Goal: Find contact information: Find contact information

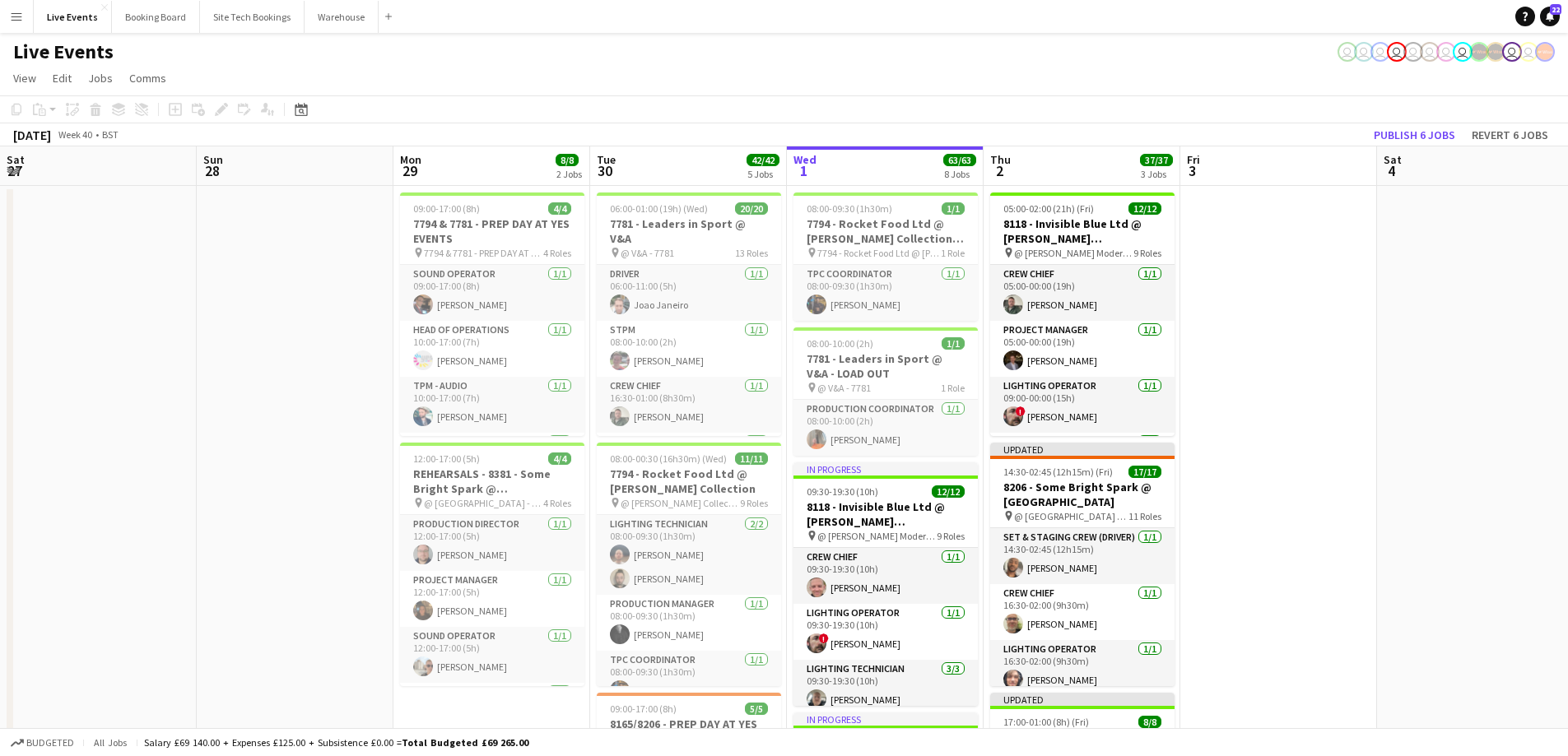
scroll to position [0, 393]
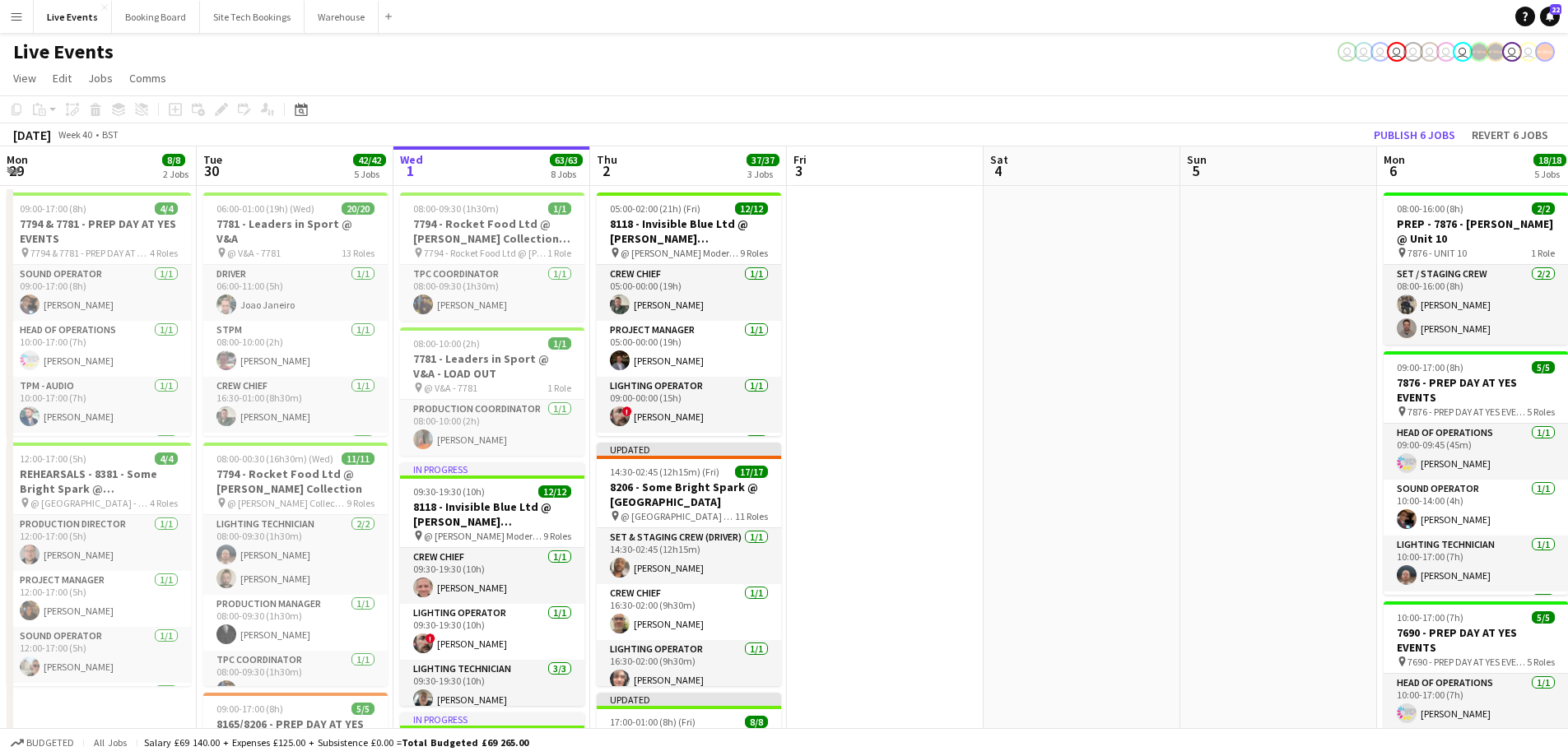
click at [13, 18] on app-icon "Menu" at bounding box center [16, 16] width 13 height 13
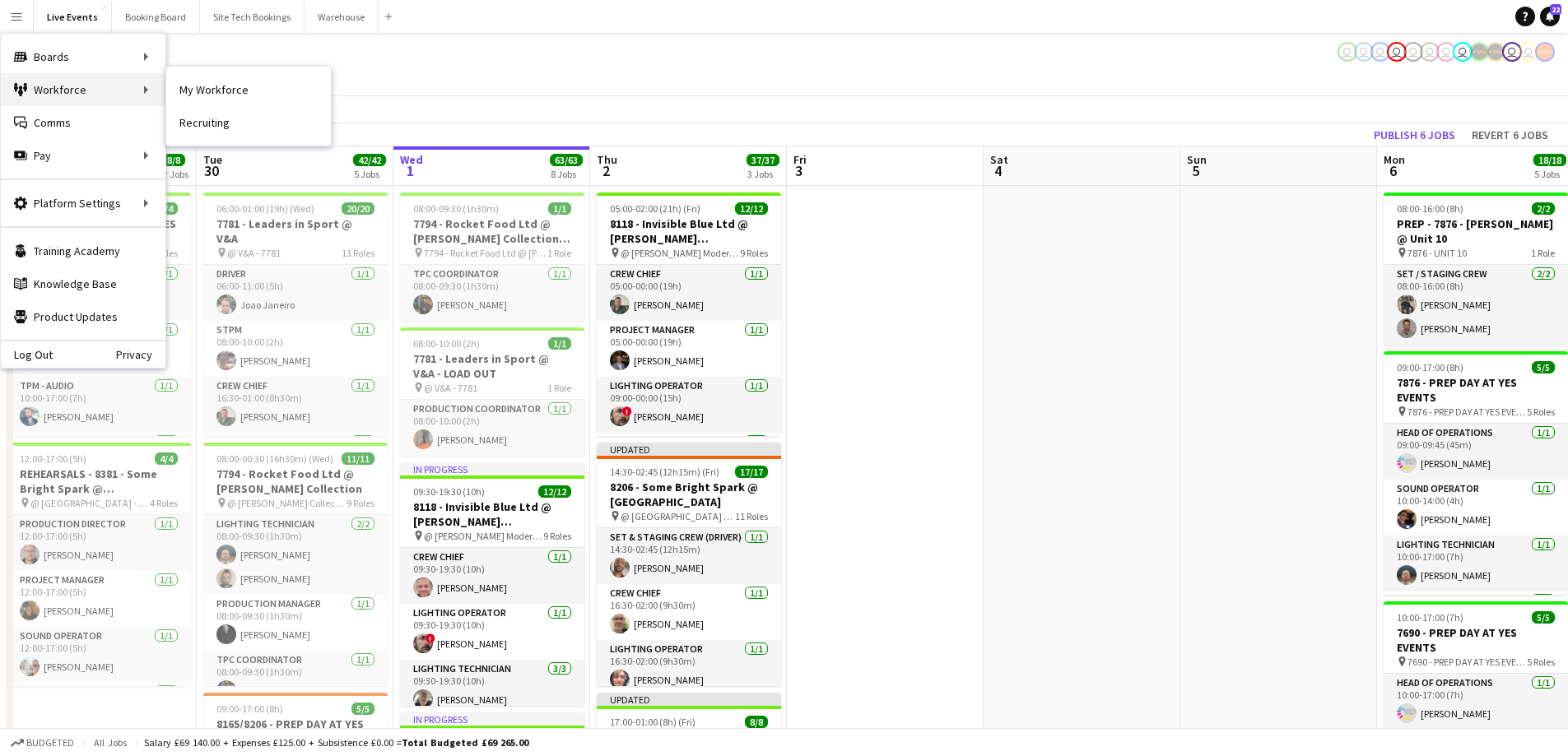
click at [72, 89] on div "Workforce Workforce" at bounding box center [83, 89] width 164 height 33
click at [193, 87] on link "My Workforce" at bounding box center [249, 89] width 164 height 33
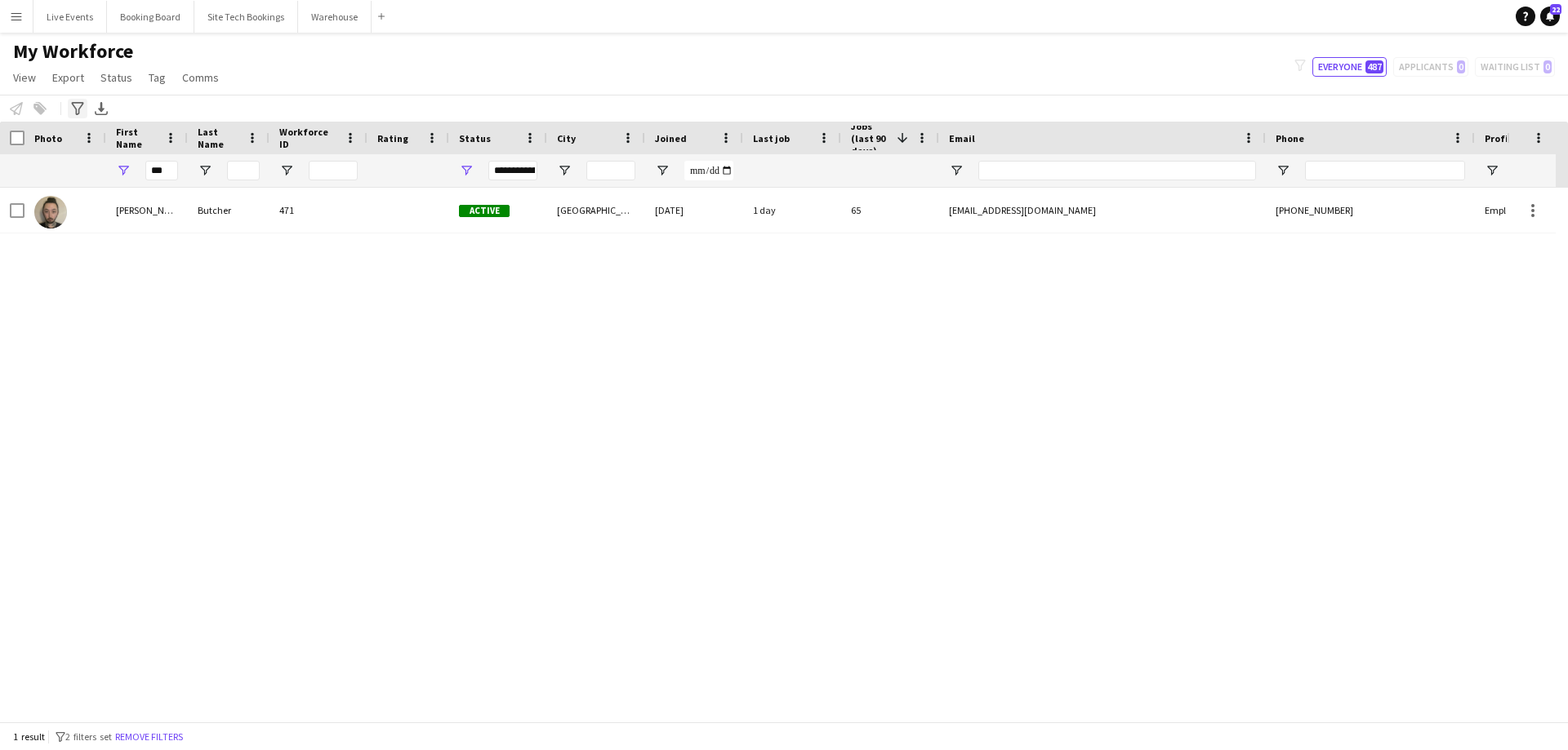
click at [79, 110] on icon at bounding box center [77, 108] width 12 height 13
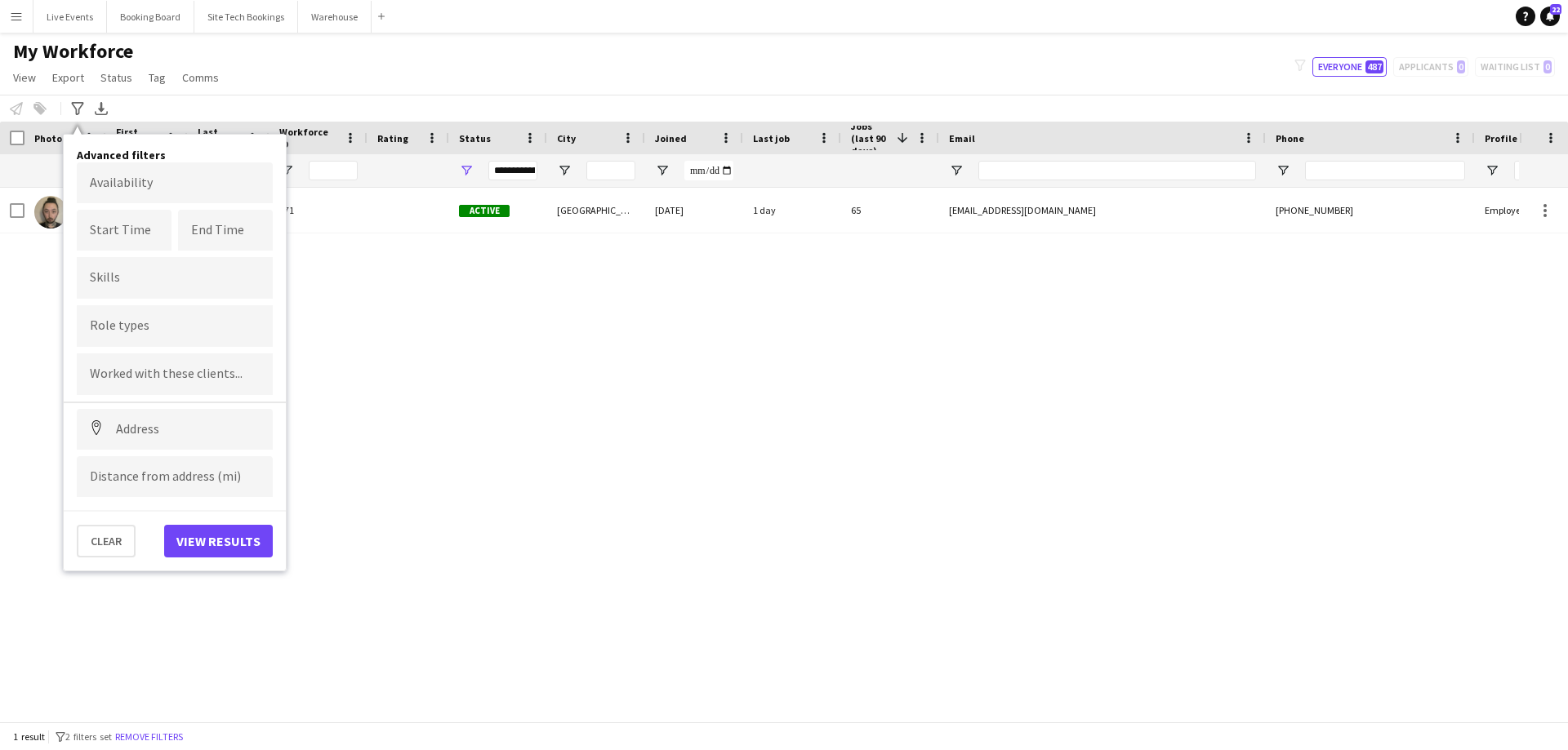
click at [137, 333] on input "Type to search role types..." at bounding box center [174, 326] width 169 height 15
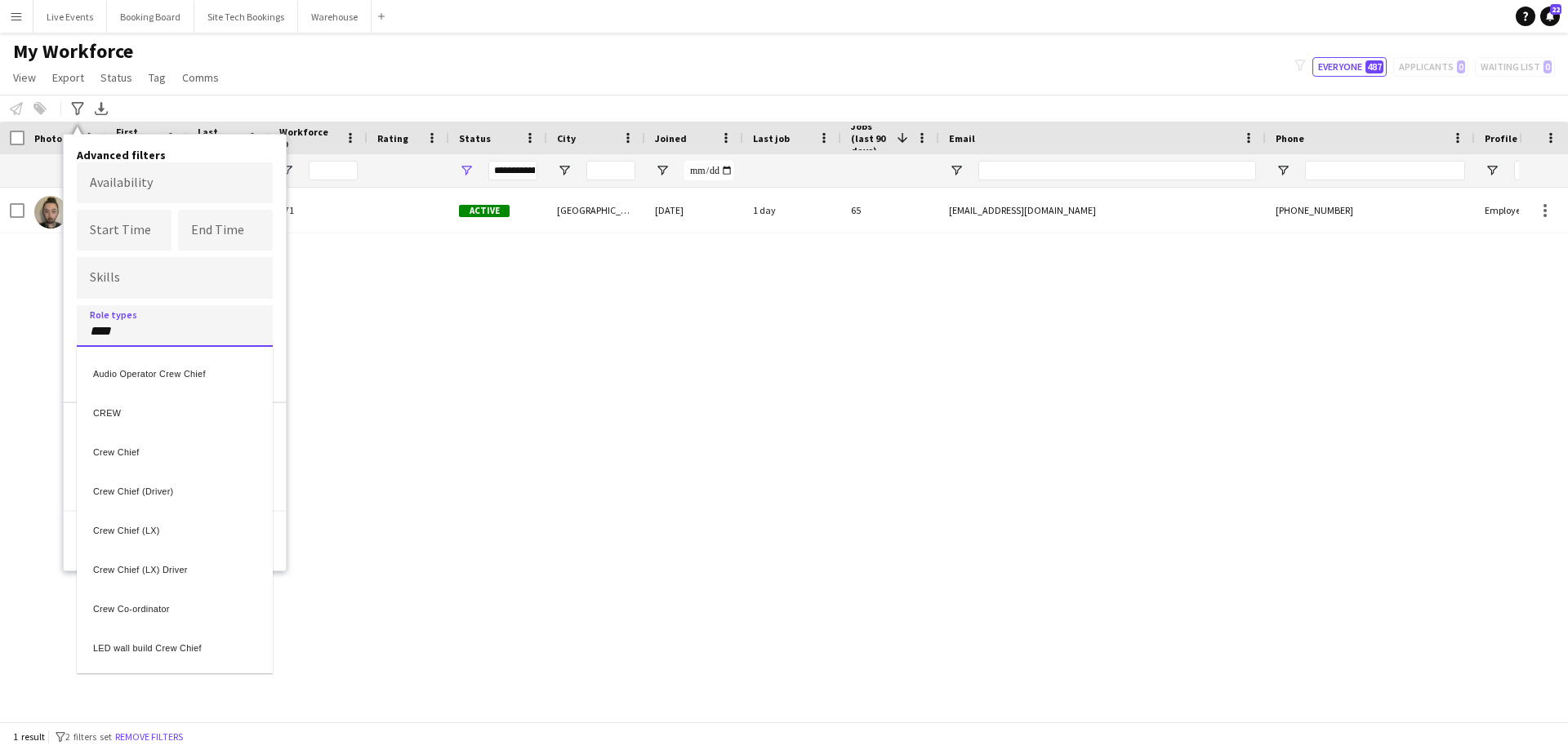
type input "****"
click at [145, 453] on div "Crew Chief" at bounding box center [175, 449] width 196 height 39
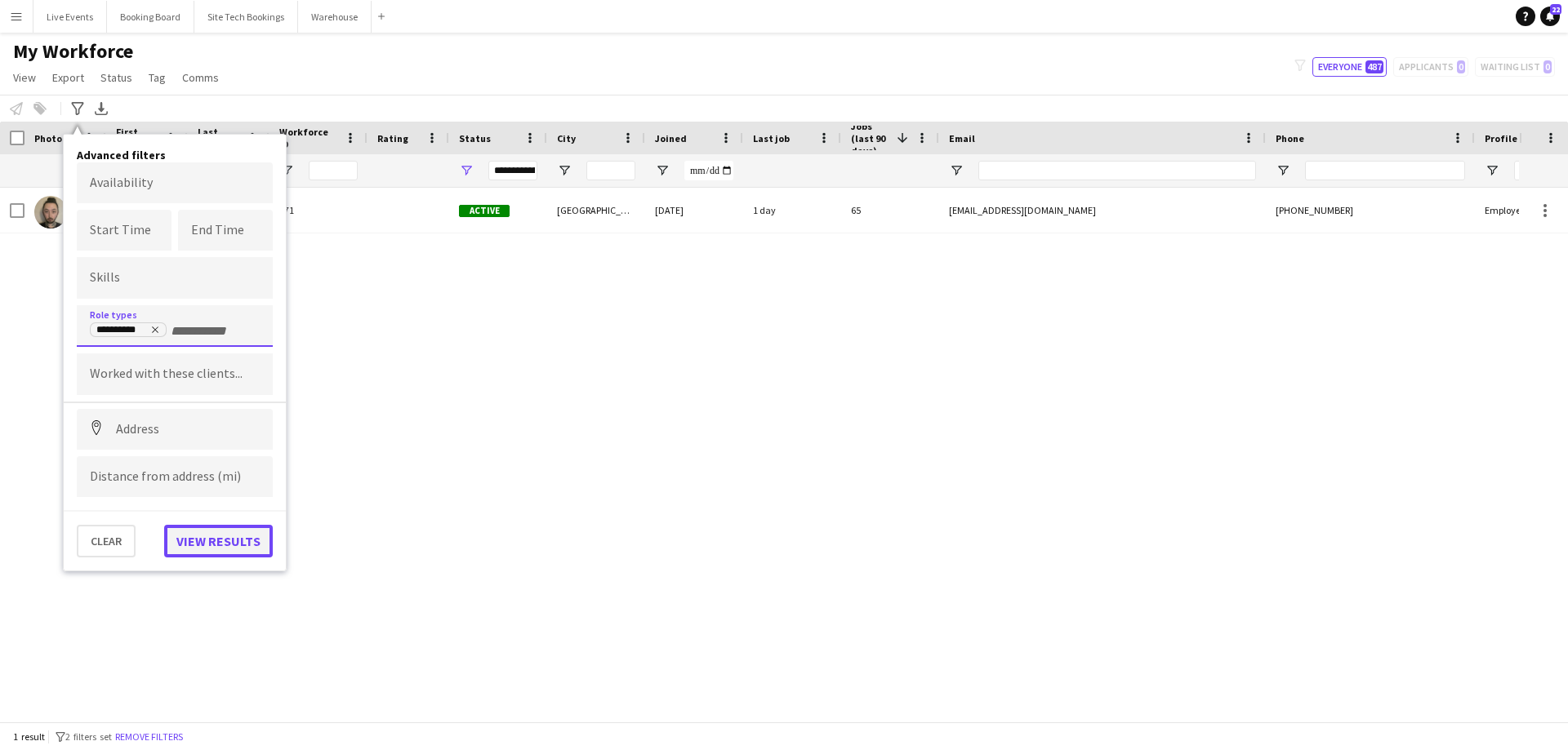
click at [206, 540] on button "View results" at bounding box center [218, 541] width 108 height 33
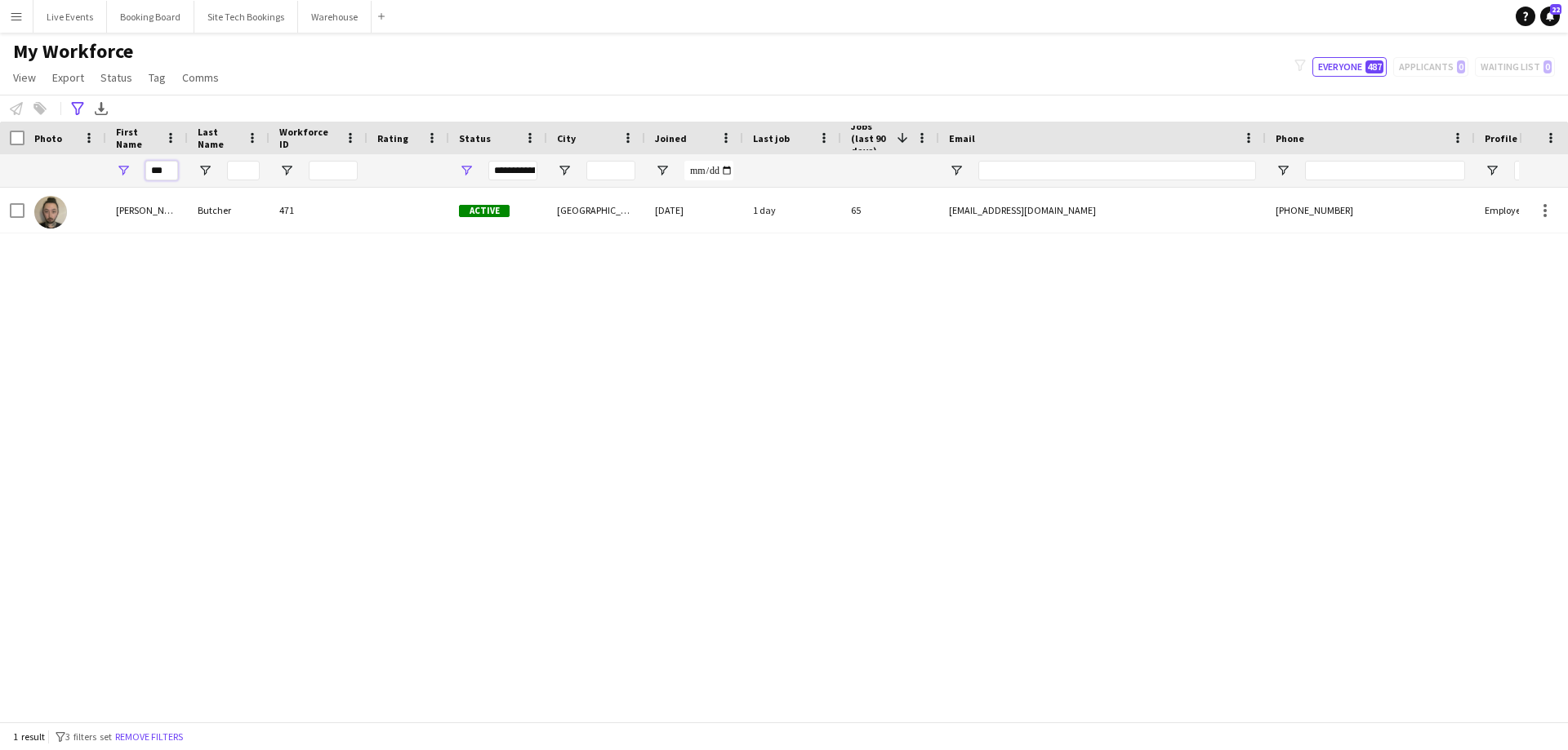
drag, startPoint x: 175, startPoint y: 163, endPoint x: 161, endPoint y: 176, distance: 19.1
click at [161, 176] on input "***" at bounding box center [161, 170] width 33 height 20
drag, startPoint x: 169, startPoint y: 173, endPoint x: 142, endPoint y: 171, distance: 27.1
click at [142, 171] on div "***" at bounding box center [147, 170] width 82 height 33
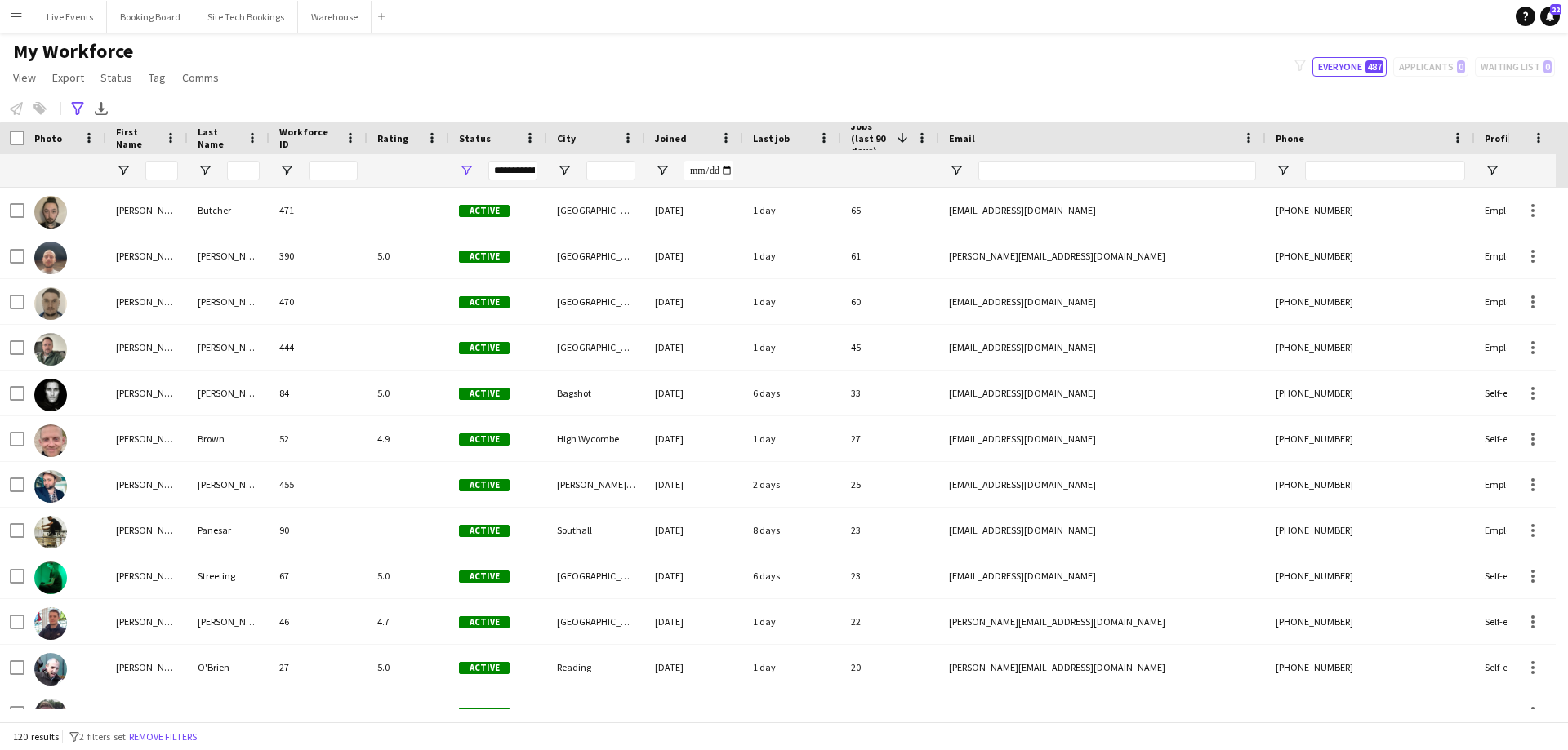
click at [672, 59] on div "My Workforce View Views Default view New view Update view Delete view Edit name…" at bounding box center [784, 66] width 1568 height 56
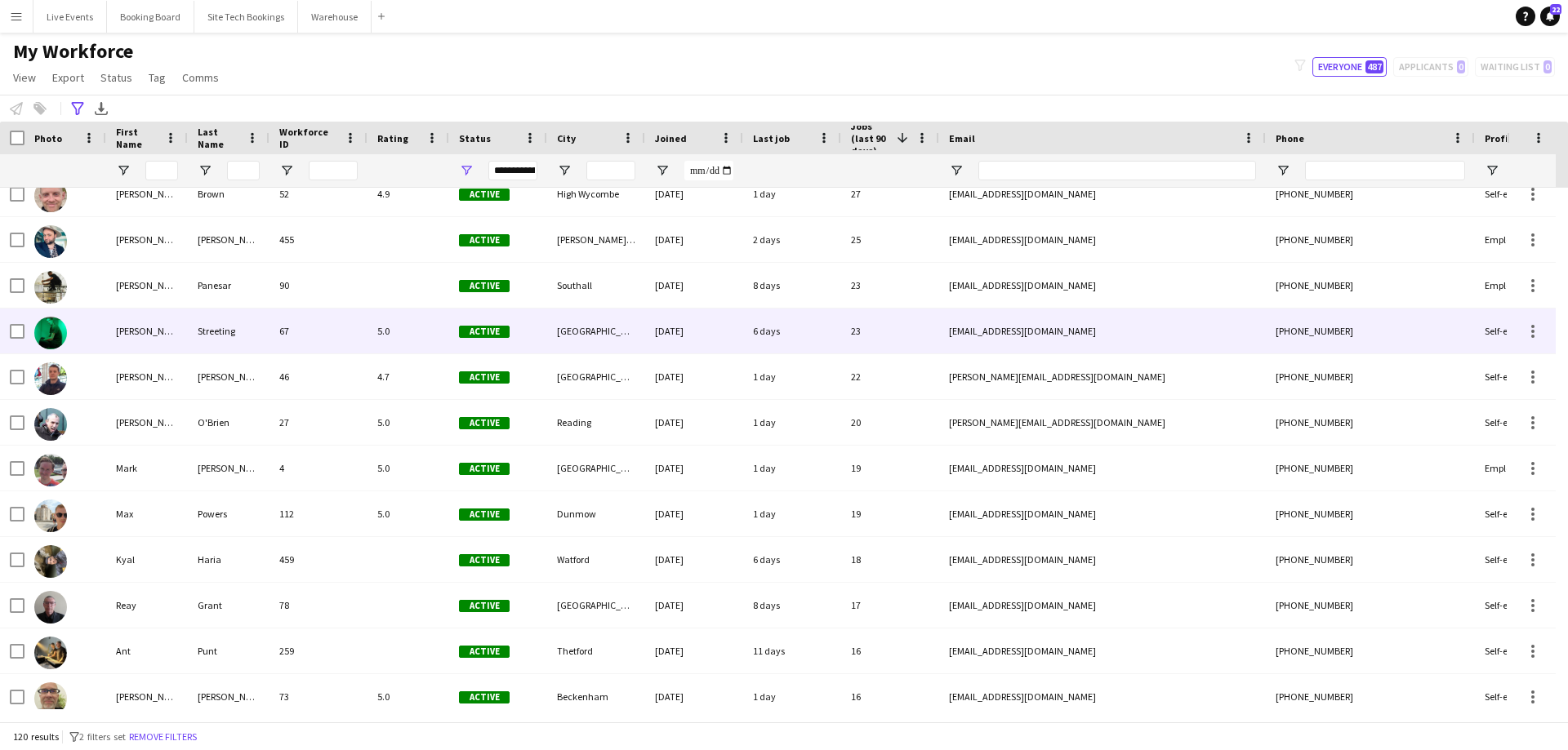
scroll to position [326, 0]
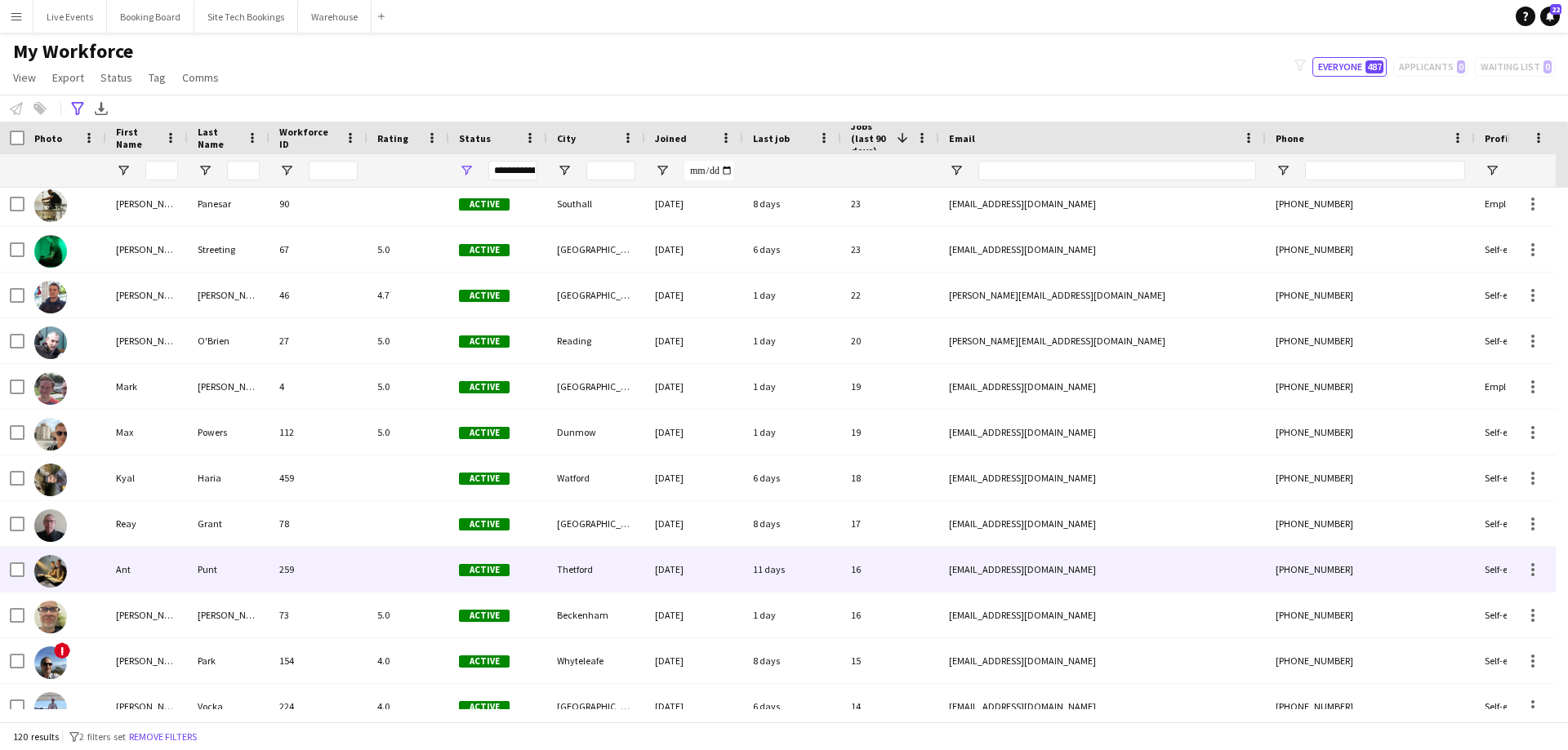
click at [1000, 572] on div "[EMAIL_ADDRESS][DOMAIN_NAME]" at bounding box center [1102, 569] width 326 height 45
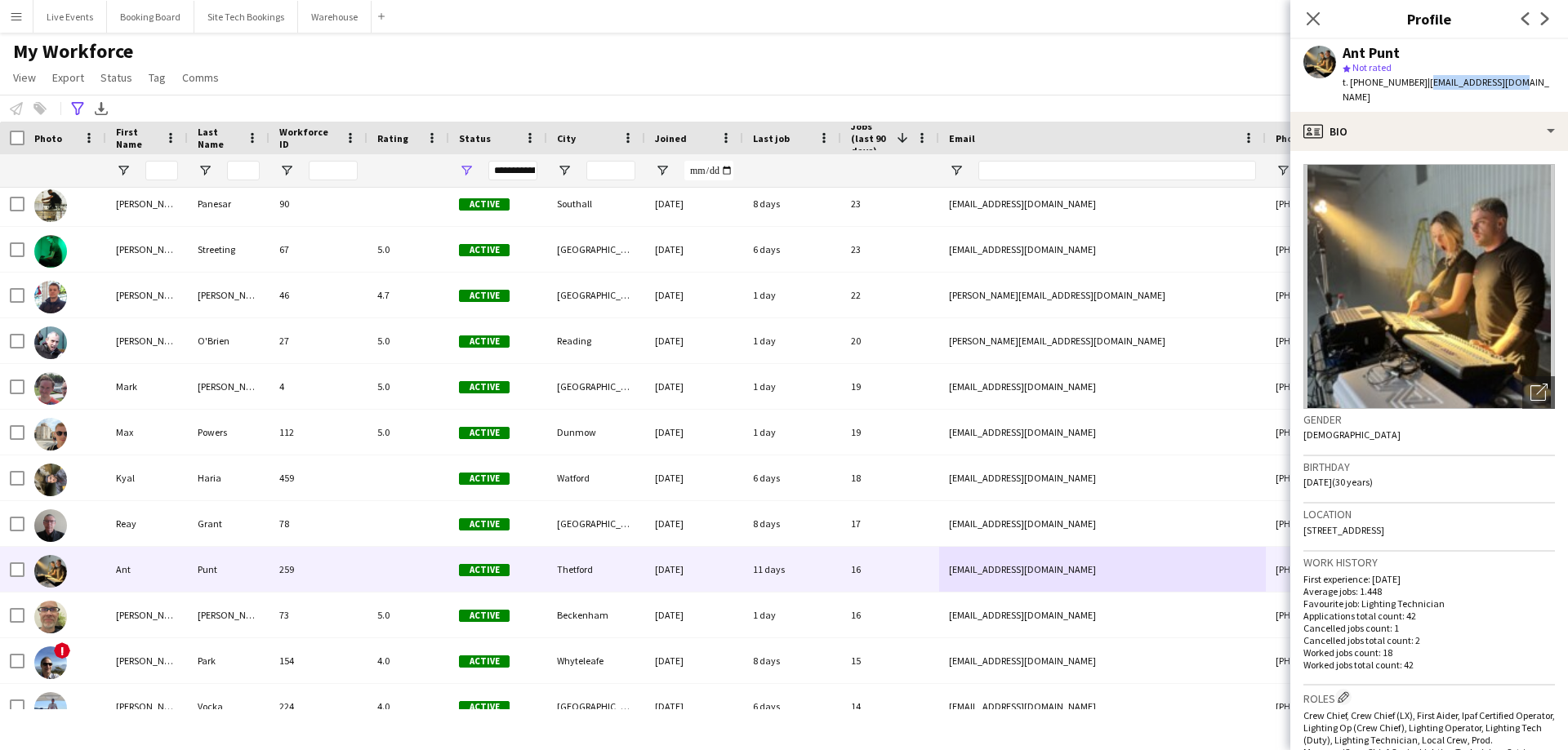
drag, startPoint x: 1504, startPoint y: 82, endPoint x: 1437, endPoint y: 88, distance: 67.3
click at [1420, 90] on div "Ant Punt star Not rated t. [PHONE_NUMBER] | [EMAIL_ADDRESS][DOMAIN_NAME]" at bounding box center [1429, 75] width 278 height 73
copy span "[EMAIL_ADDRESS][DOMAIN_NAME]"
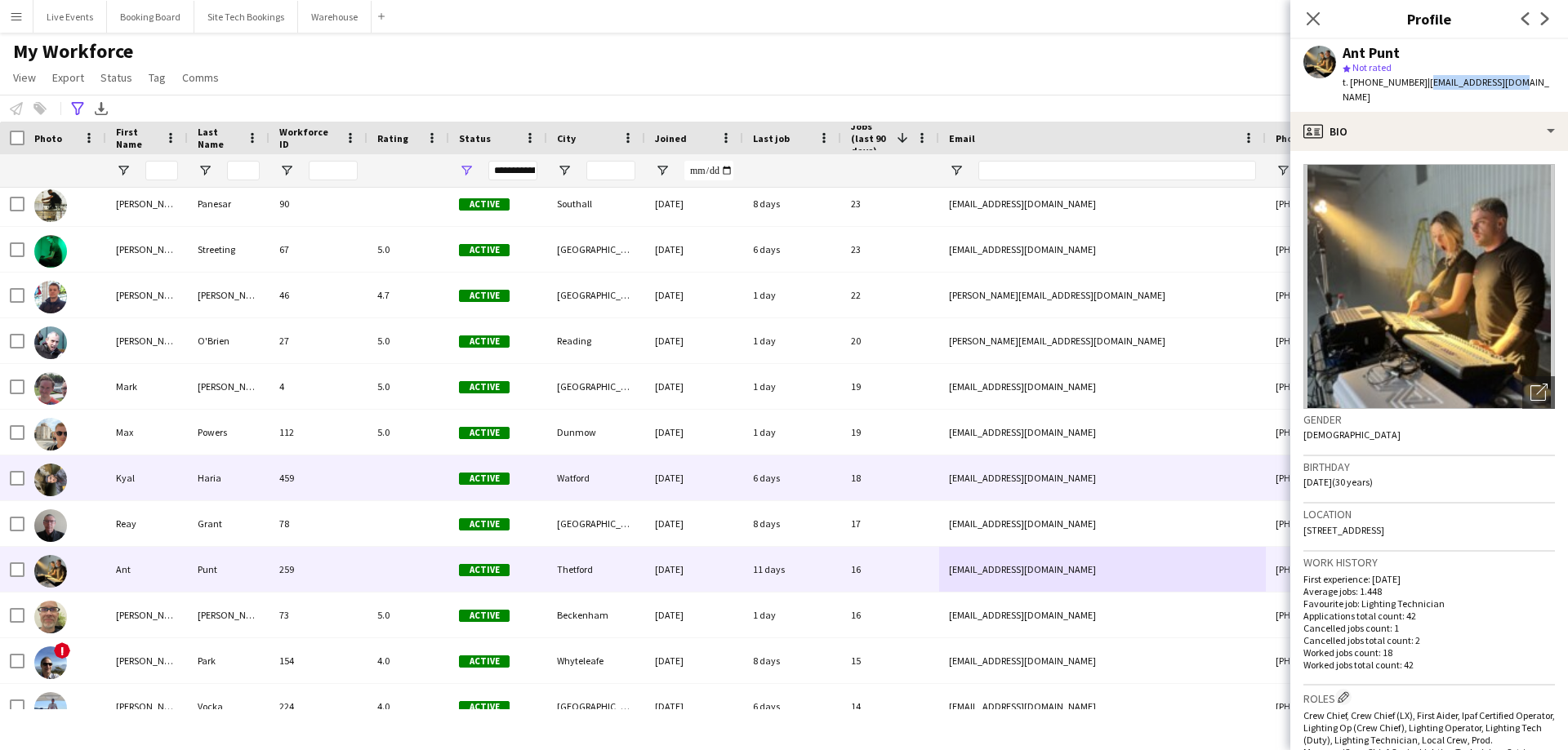
click at [988, 481] on div "[EMAIL_ADDRESS][DOMAIN_NAME]" at bounding box center [1102, 478] width 326 height 45
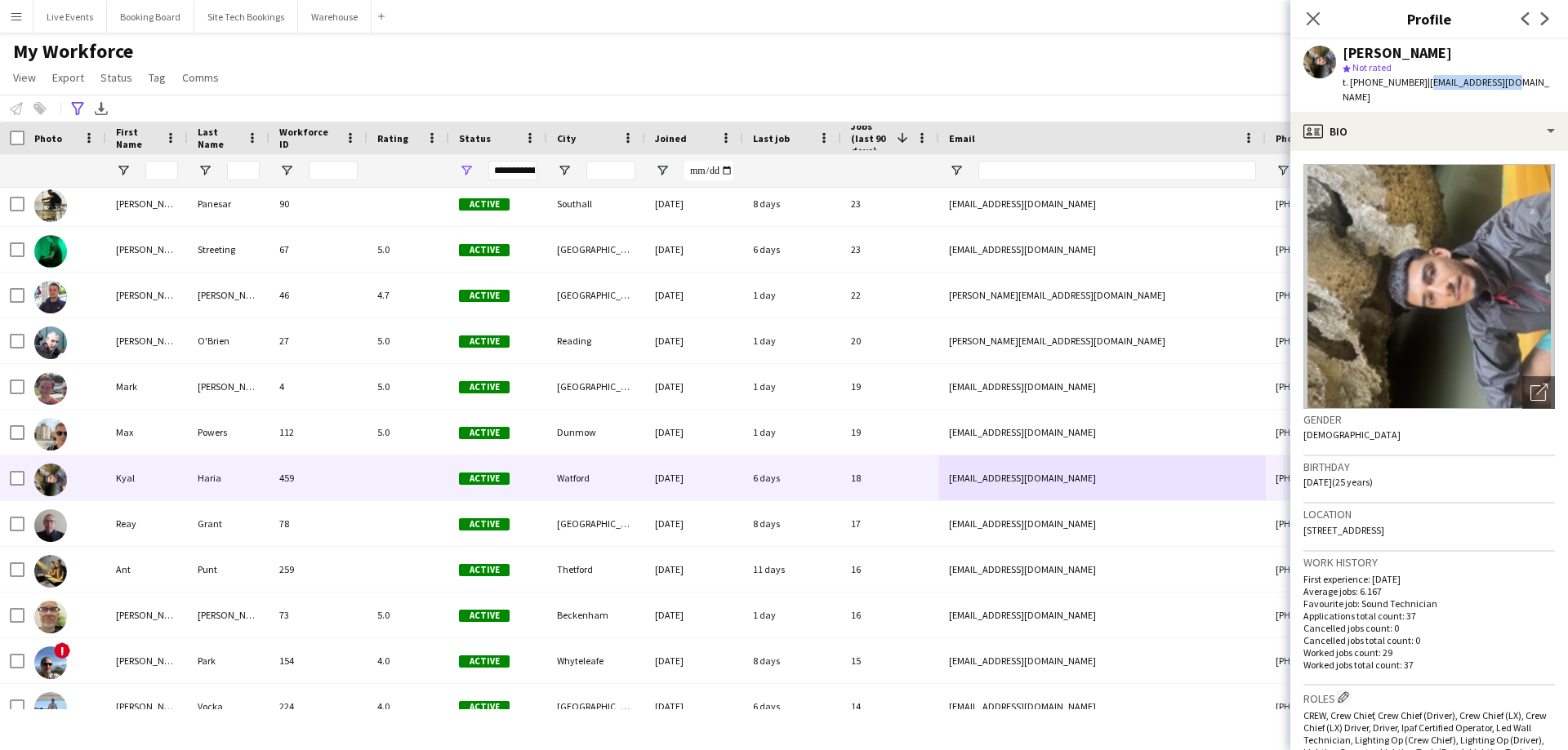
drag, startPoint x: 1494, startPoint y: 82, endPoint x: 1423, endPoint y: 89, distance: 71.3
click at [1423, 89] on div "[PERSON_NAME] star Not rated t. [PHONE_NUMBER] | [EMAIL_ADDRESS][DOMAIN_NAME]" at bounding box center [1429, 75] width 278 height 73
copy span "[EMAIL_ADDRESS][DOMAIN_NAME]"
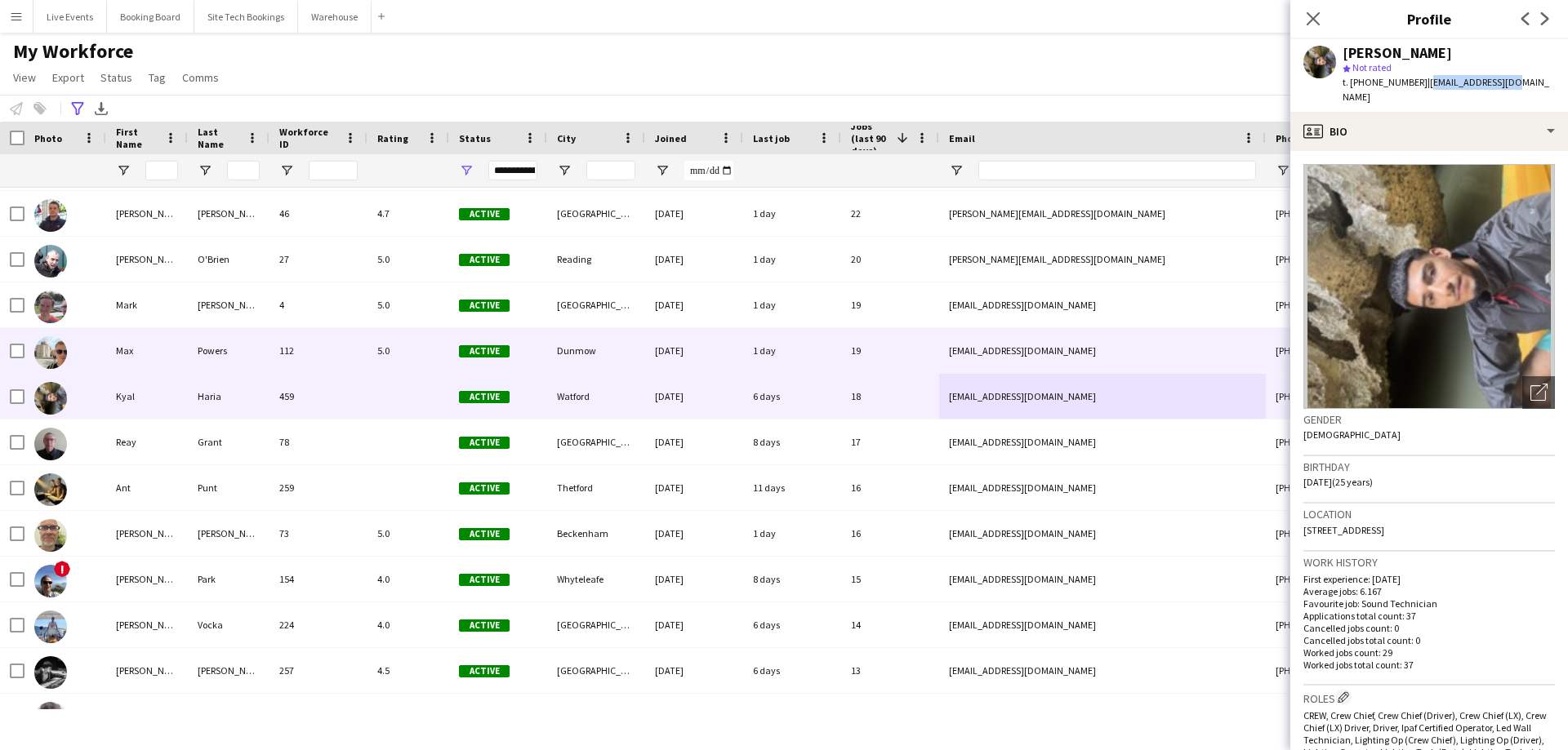
scroll to position [489, 0]
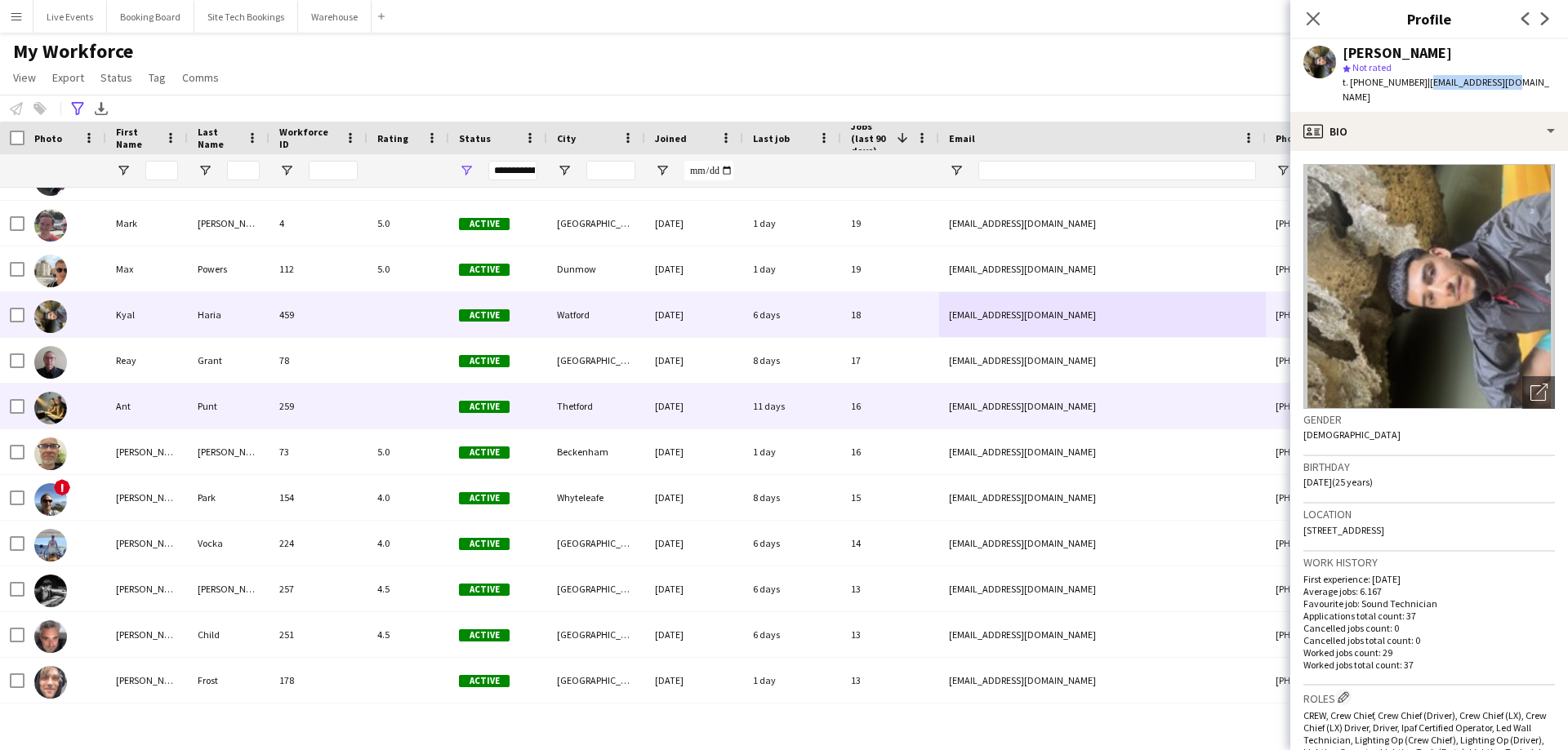
click at [374, 401] on div at bounding box center [408, 406] width 82 height 45
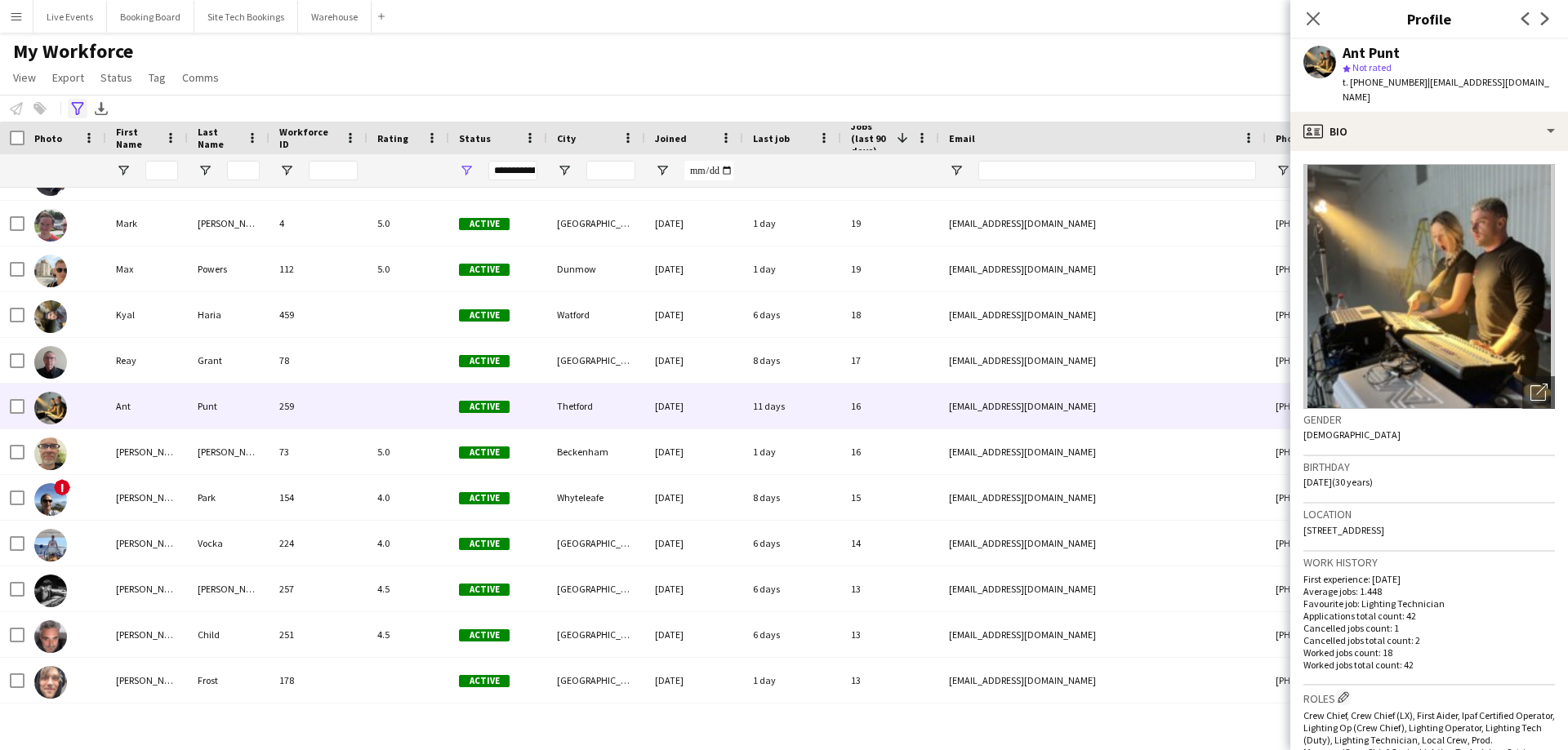
click at [77, 112] on icon "Advanced filters" at bounding box center [77, 108] width 13 height 13
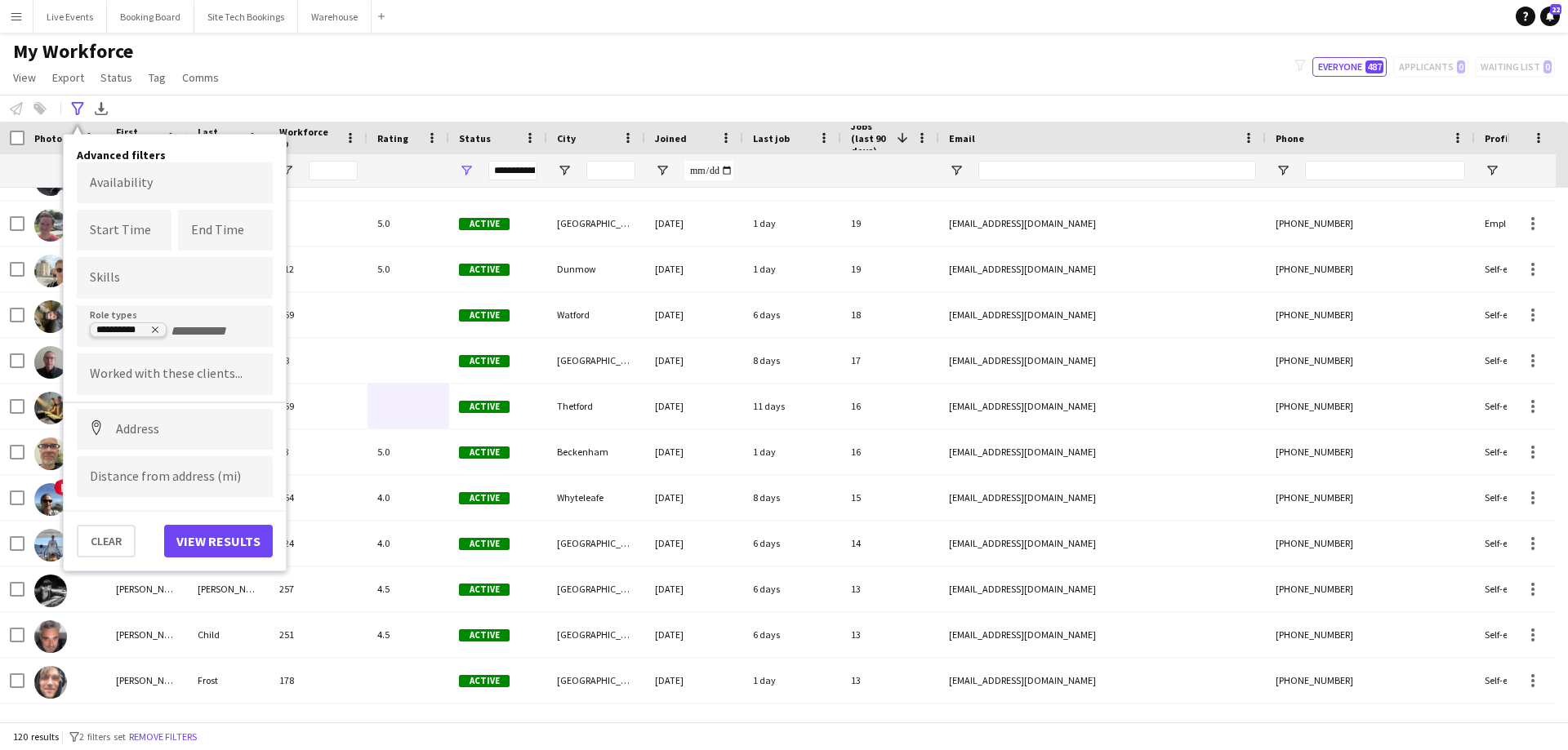
click at [154, 329] on icon "Remove tag" at bounding box center [154, 330] width 6 height 6
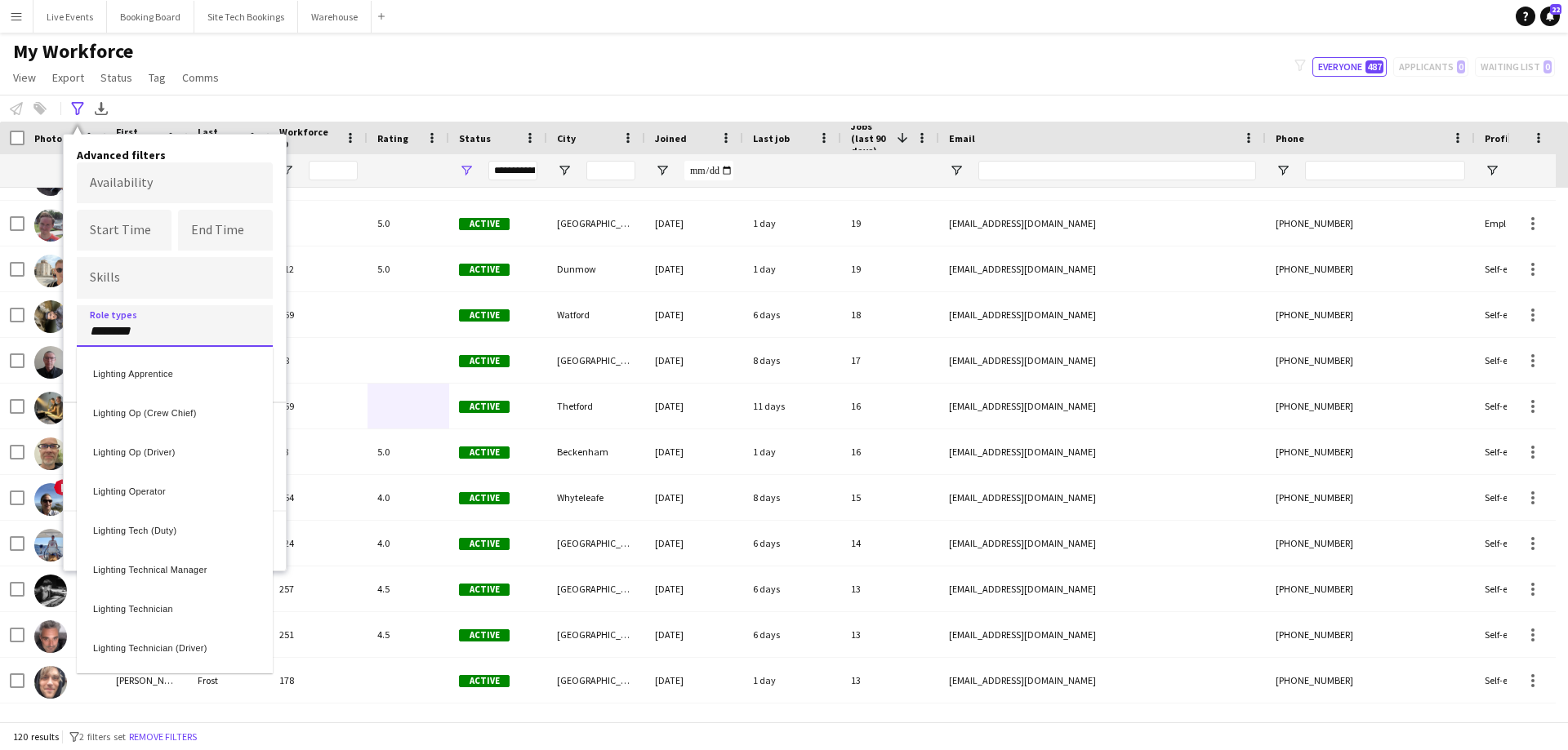
type input "********"
click at [151, 480] on div "Lighting Operator" at bounding box center [175, 488] width 196 height 39
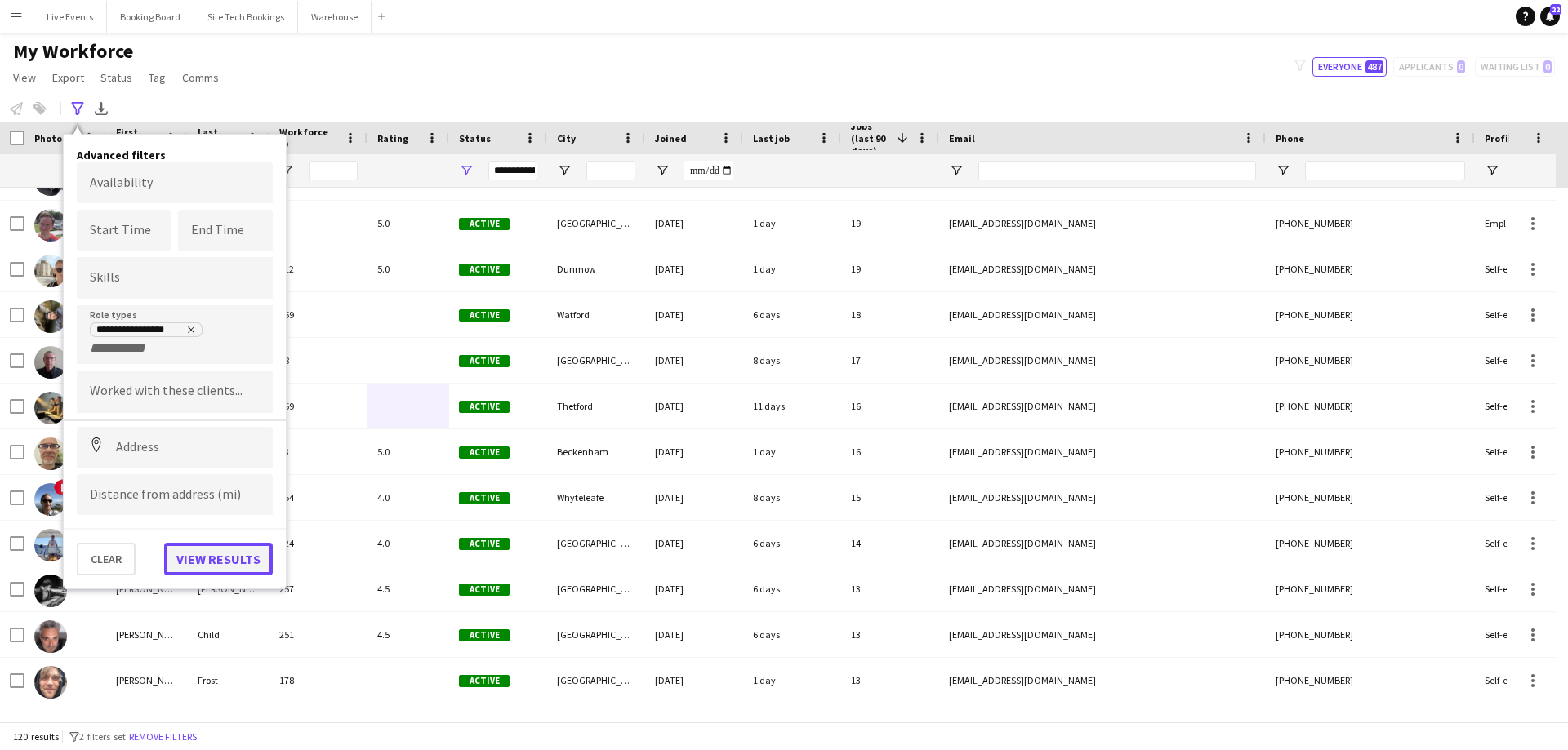
click at [237, 562] on button "View results" at bounding box center [218, 559] width 108 height 33
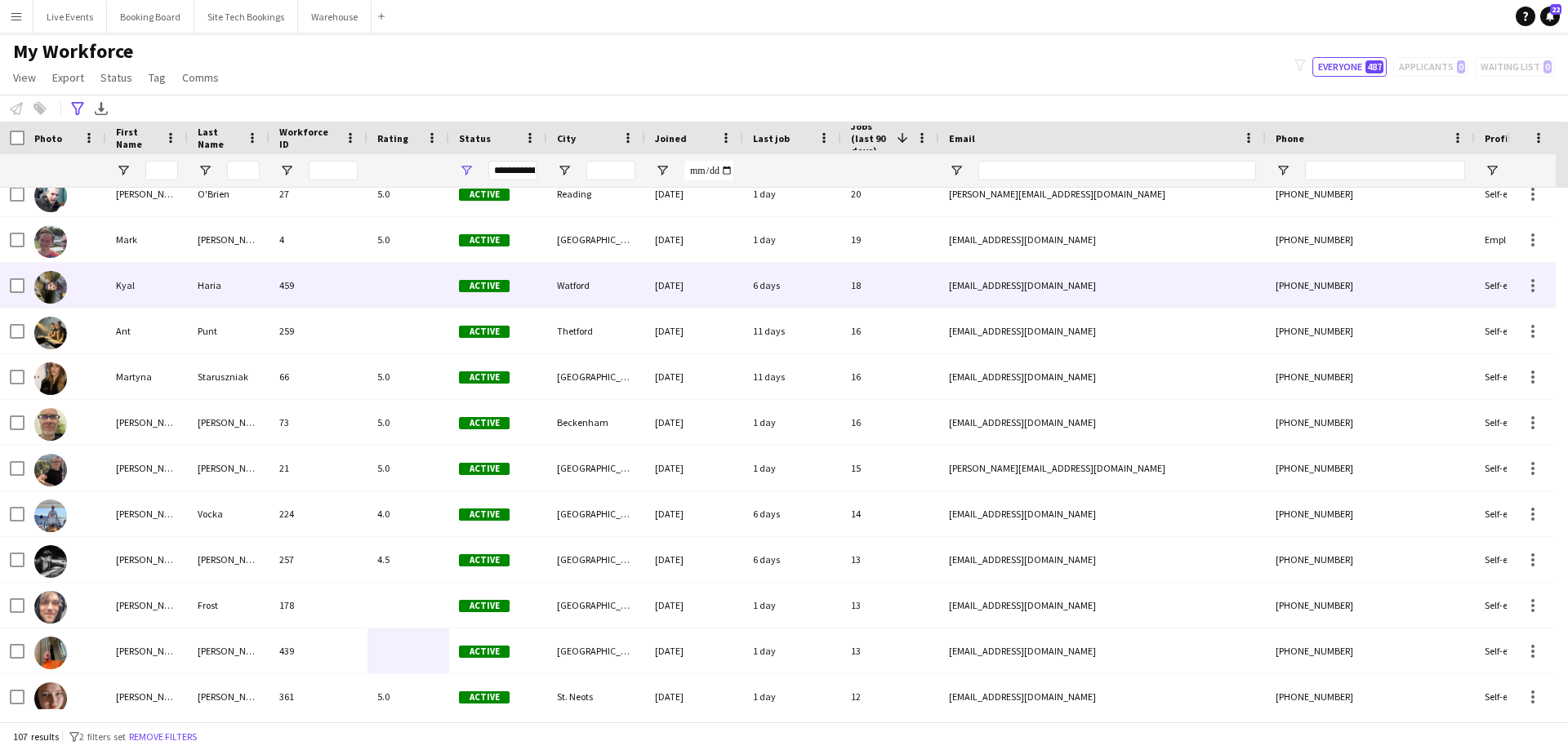
scroll to position [326, 0]
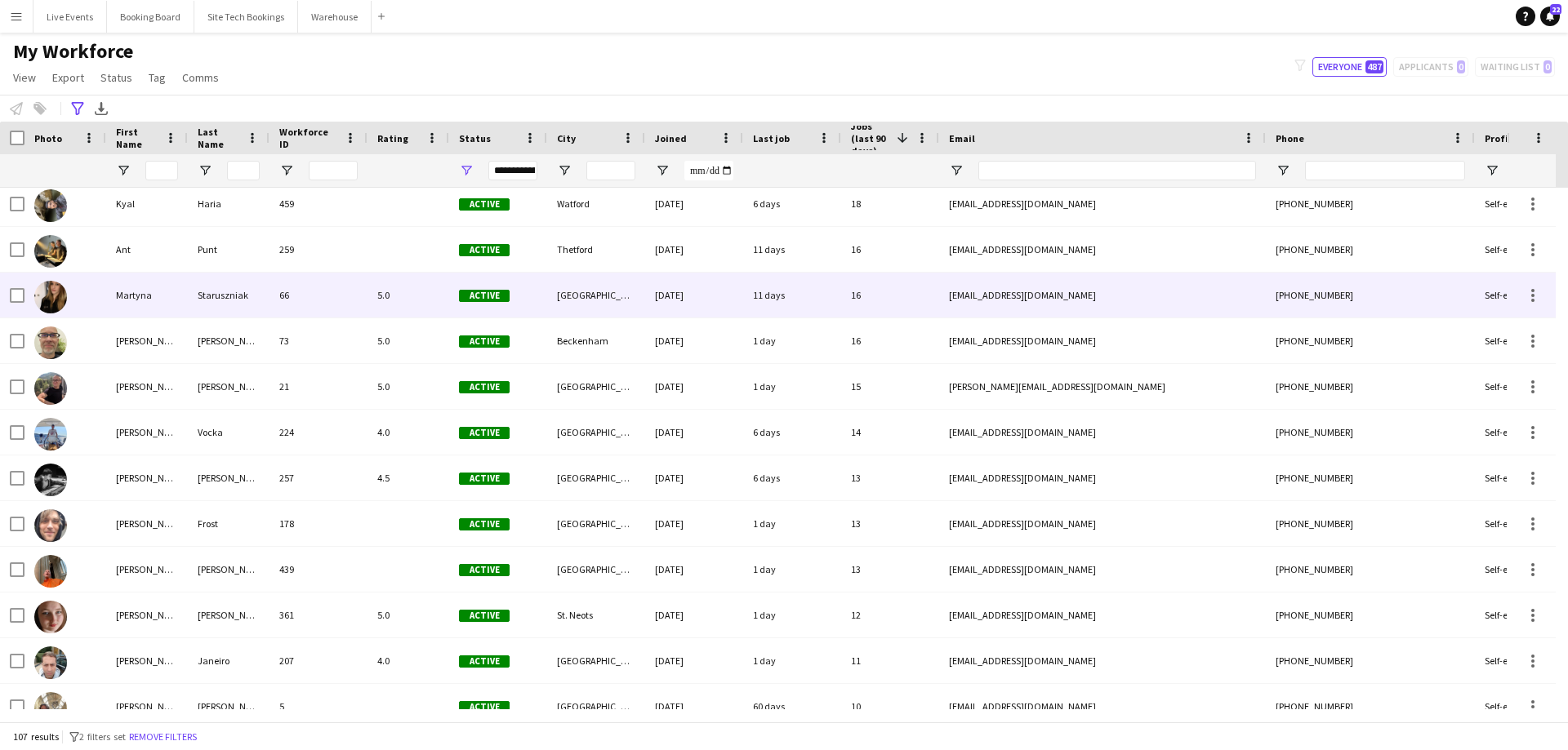
click at [1064, 294] on div "[EMAIL_ADDRESS][DOMAIN_NAME]" at bounding box center [1102, 294] width 326 height 45
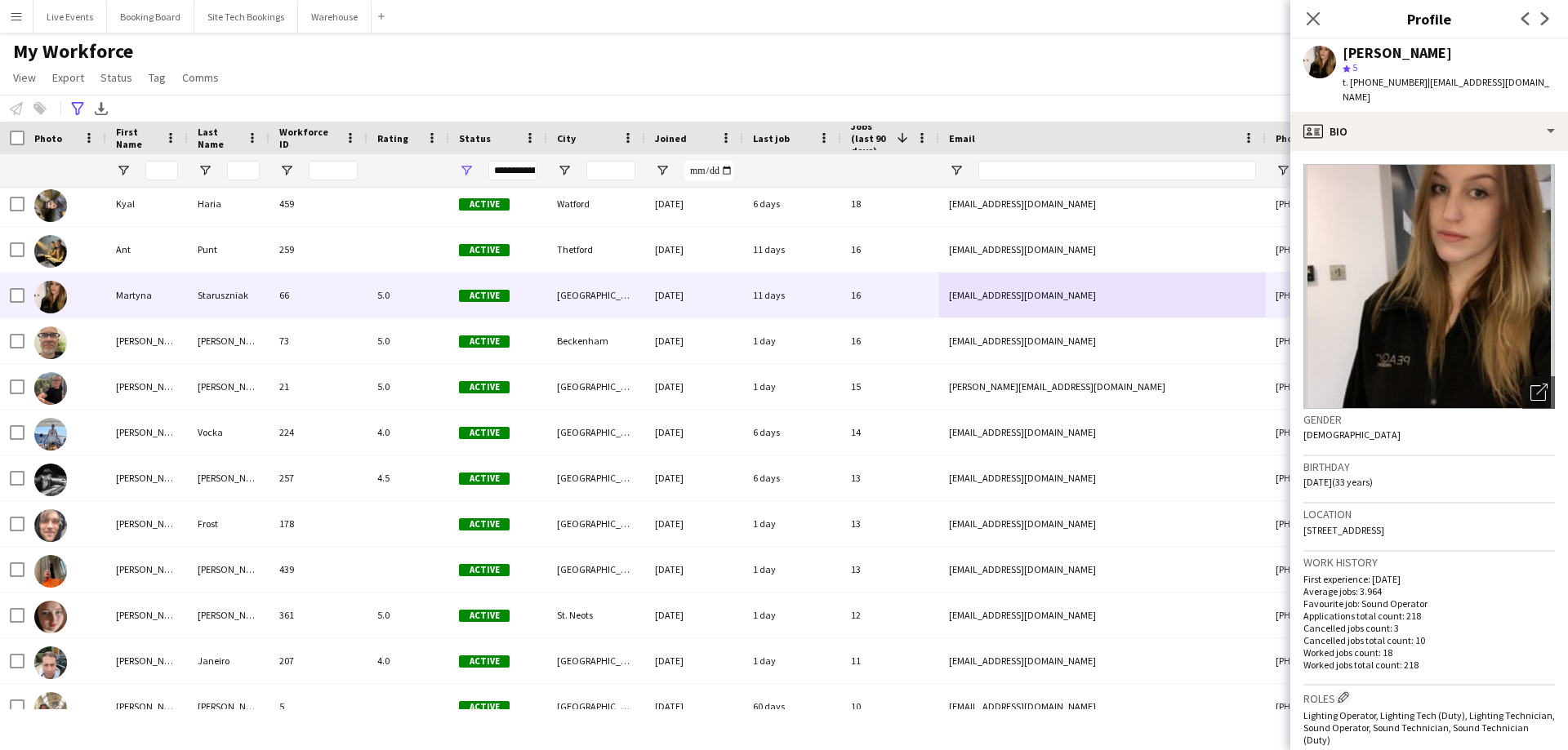
drag, startPoint x: 1525, startPoint y: 82, endPoint x: 1422, endPoint y: 88, distance: 103.2
click at [1422, 88] on span "| [EMAIL_ADDRESS][DOMAIN_NAME]" at bounding box center [1445, 90] width 207 height 27
copy span "[EMAIL_ADDRESS][DOMAIN_NAME]"
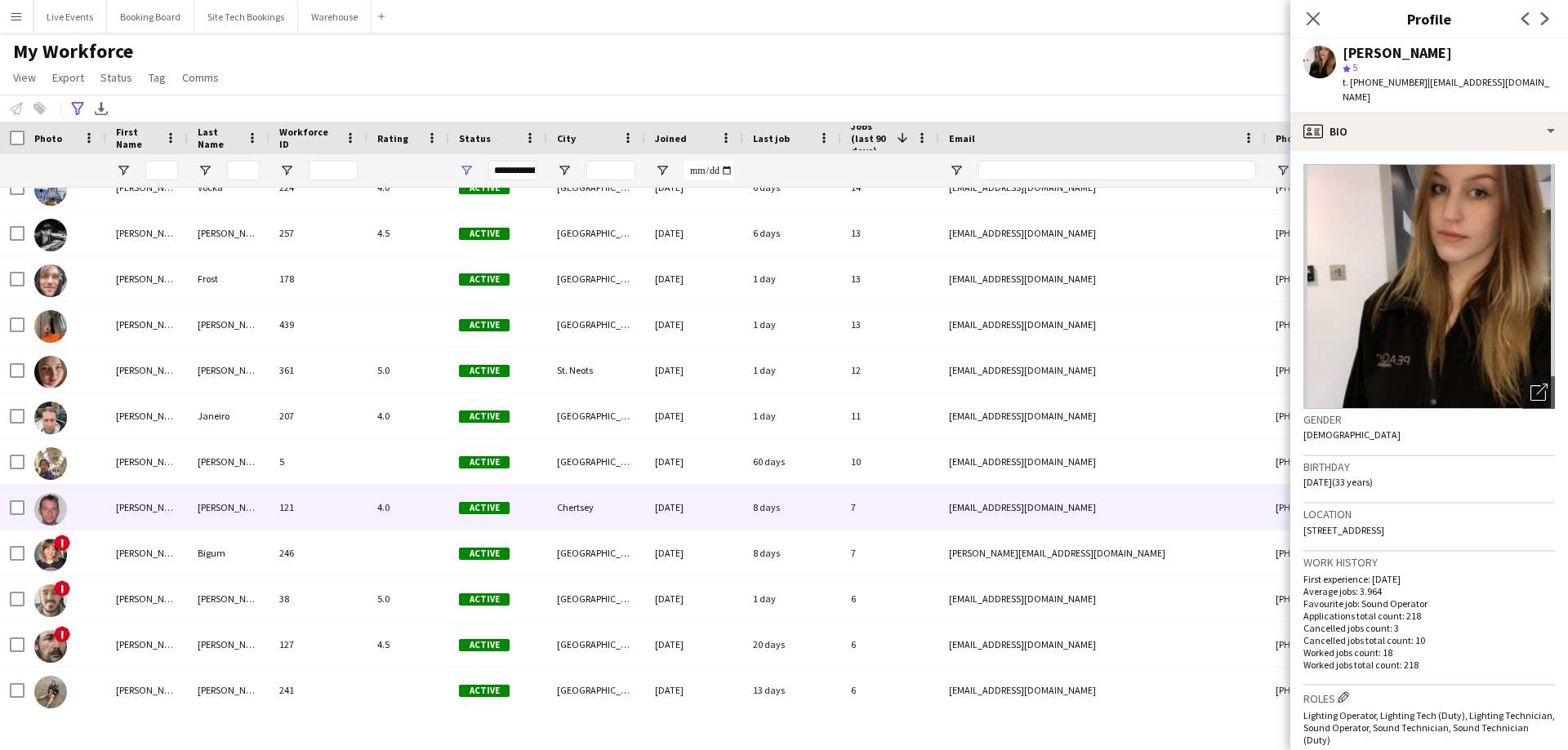
scroll to position [652, 0]
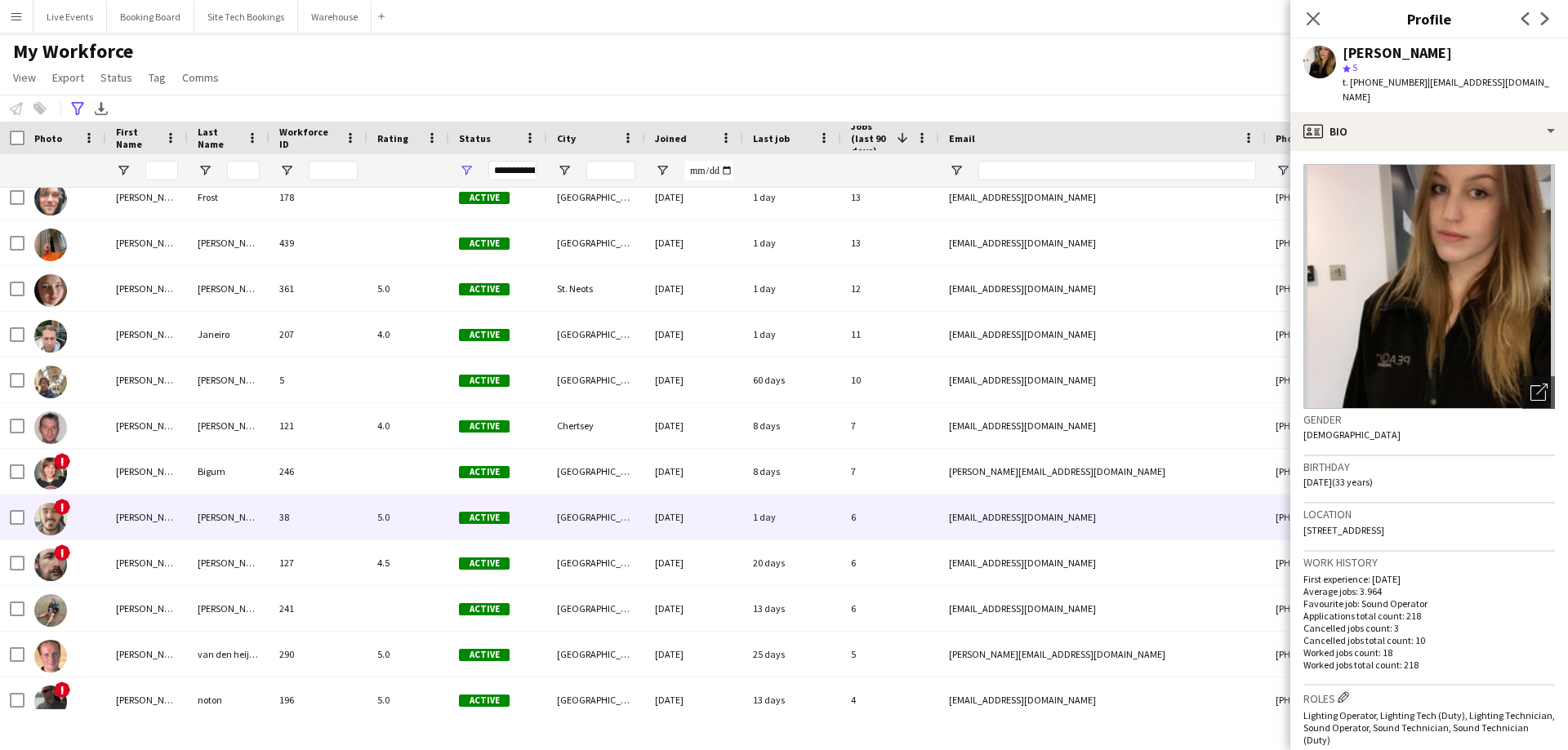
click at [132, 529] on div "[PERSON_NAME]" at bounding box center [147, 517] width 82 height 45
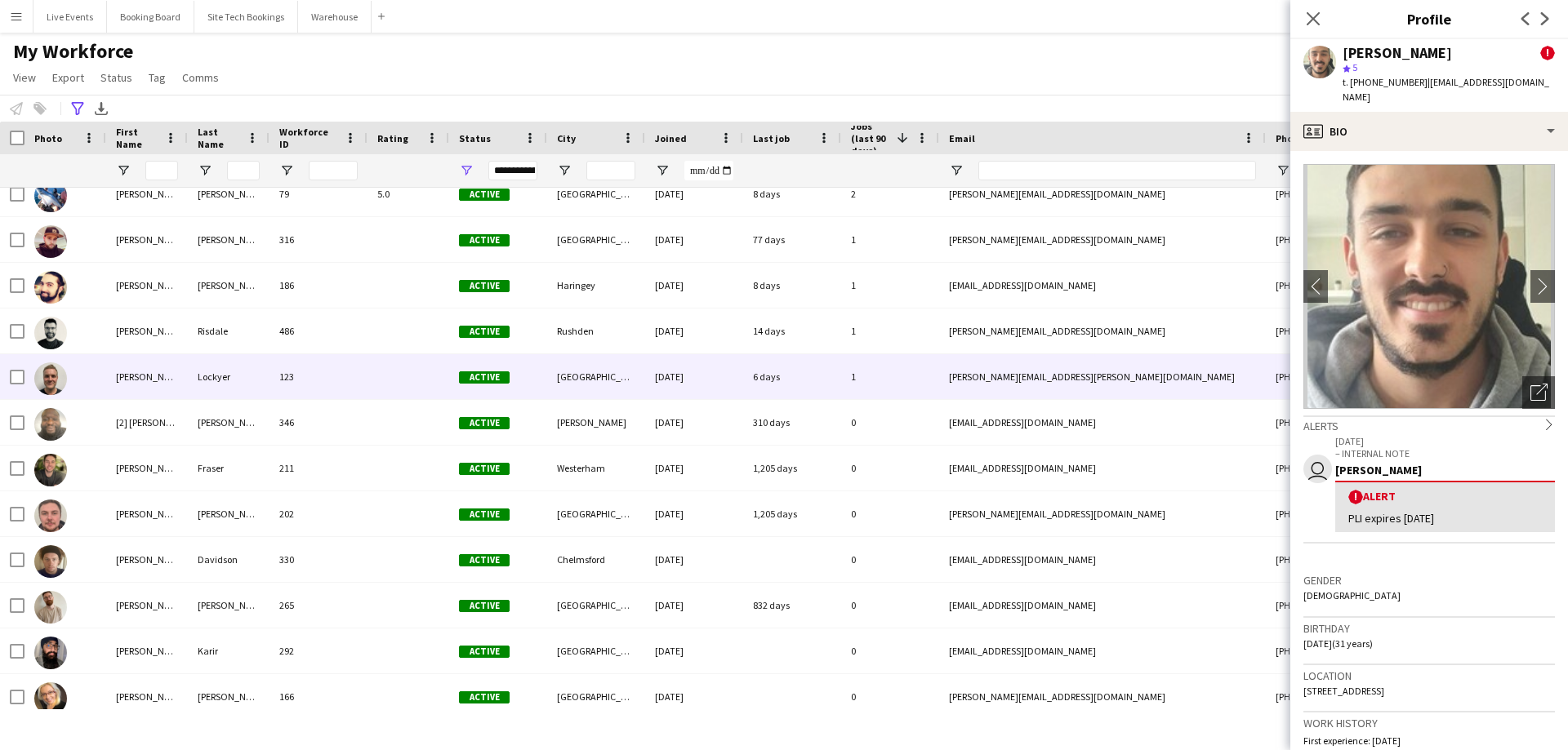
scroll to position [0, 0]
